Goal: Check status: Check status

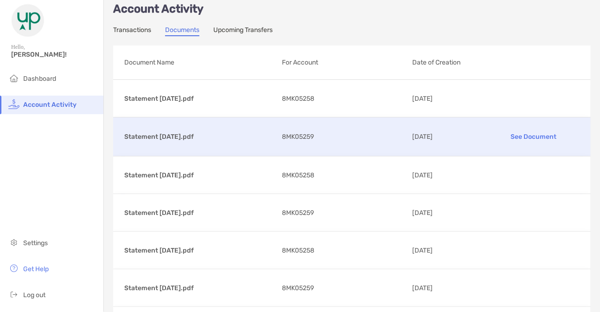
scroll to position [13, 0]
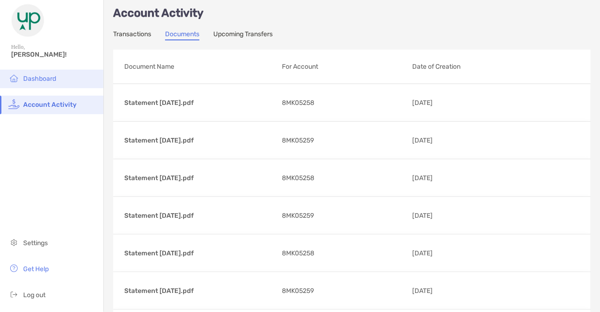
click at [55, 80] on span "Dashboard" at bounding box center [39, 79] width 33 height 8
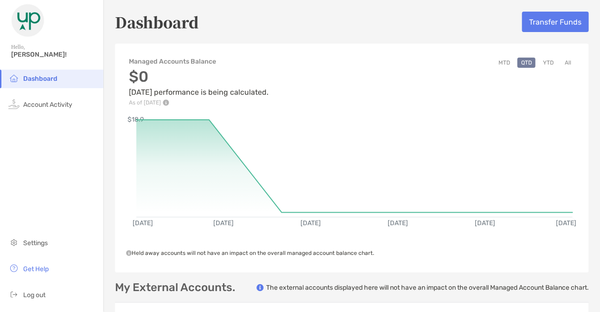
click at [548, 61] on button "YTD" at bounding box center [548, 62] width 18 height 10
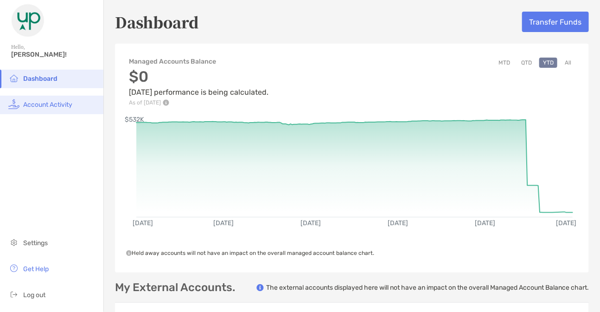
click at [70, 102] on span "Account Activity" at bounding box center [47, 105] width 49 height 8
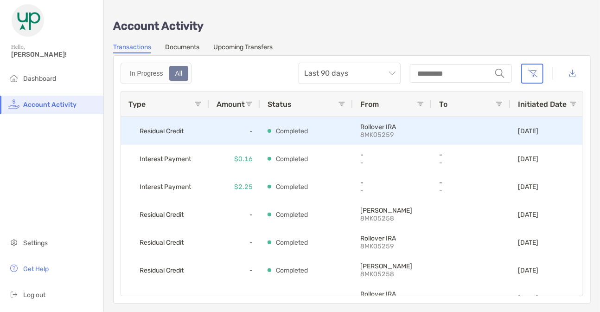
click at [287, 138] on div "Completed" at bounding box center [307, 130] width 78 height 27
click at [173, 131] on span "Residual Credit" at bounding box center [162, 130] width 44 height 15
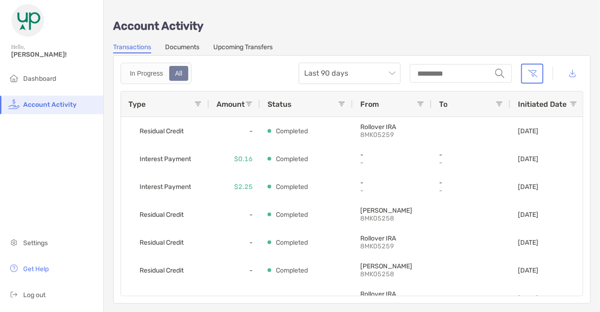
click at [179, 47] on link "Documents" at bounding box center [182, 48] width 34 height 10
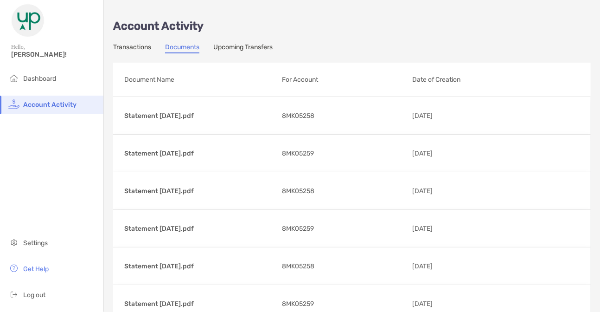
click at [136, 47] on link "Transactions" at bounding box center [132, 48] width 38 height 10
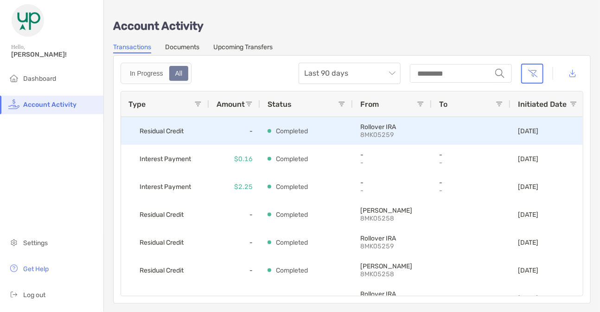
click at [371, 127] on p "Rollover IRA" at bounding box center [392, 127] width 64 height 8
click at [471, 132] on div at bounding box center [471, 130] width 64 height 27
click at [370, 128] on p "Rollover IRA" at bounding box center [392, 127] width 64 height 8
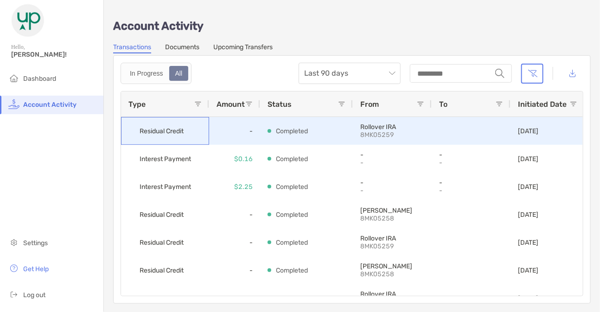
click at [179, 127] on span "Residual Credit" at bounding box center [162, 130] width 44 height 15
click at [295, 132] on p "Completed" at bounding box center [292, 131] width 32 height 12
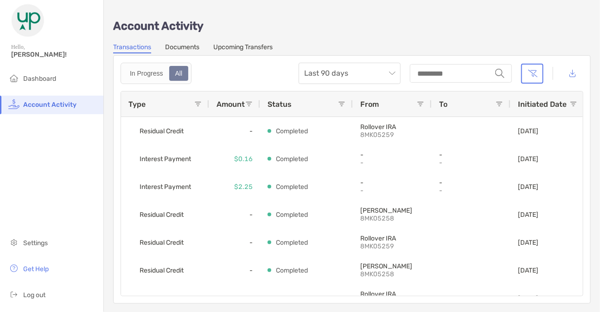
click at [174, 45] on link "Documents" at bounding box center [182, 48] width 34 height 10
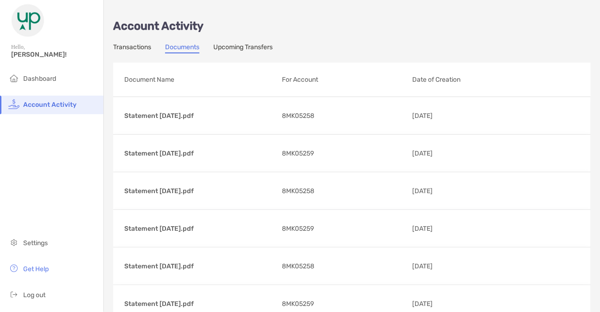
click at [243, 47] on link "Upcoming Transfers" at bounding box center [242, 48] width 59 height 10
